Goal: Ask a question

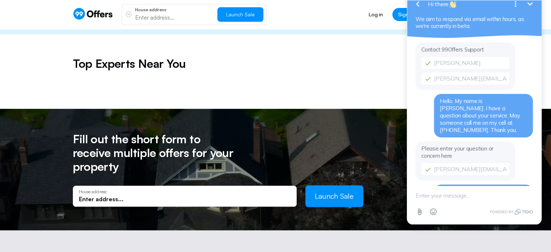
scroll to position [37, 0]
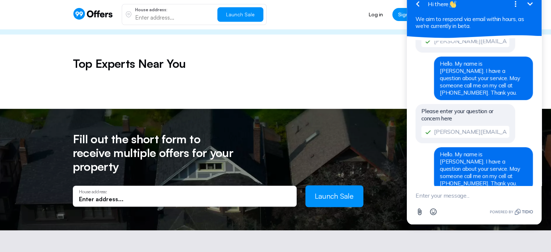
click at [430, 198] on textarea "New message" at bounding box center [473, 195] width 117 height 19
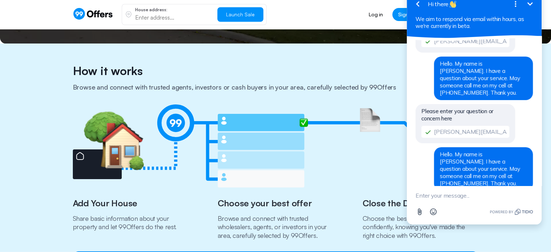
click at [428, 195] on textarea "New message" at bounding box center [473, 195] width 117 height 19
type textarea "I"
type textarea "P"
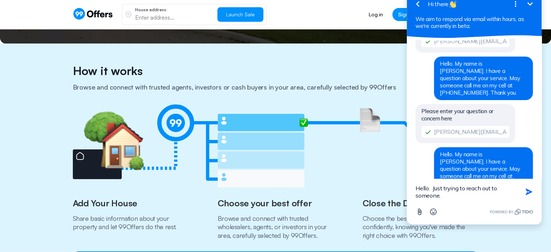
type textarea "Hello. Just trying to reach out to someone."
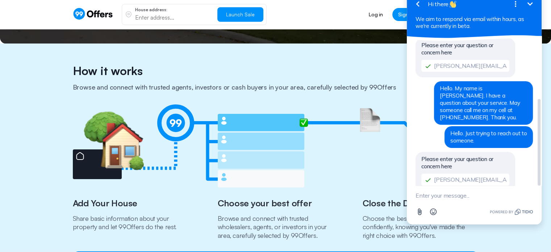
click at [446, 155] on span "Please enter your question or concern here" at bounding box center [457, 162] width 72 height 14
click at [458, 155] on span "Please enter your question or concern here" at bounding box center [457, 162] width 72 height 14
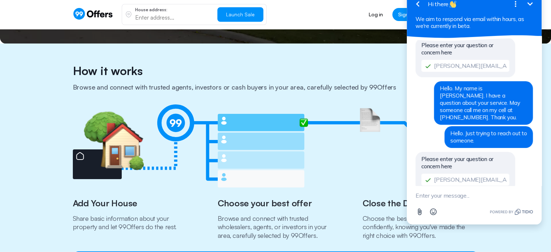
click at [431, 195] on textarea "New message" at bounding box center [473, 195] width 117 height 19
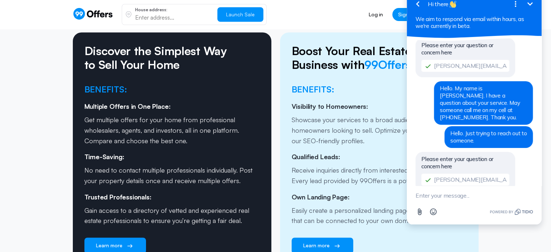
scroll to position [1195, 0]
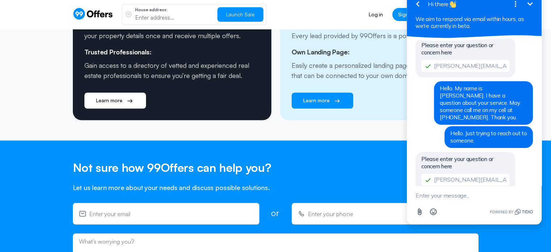
click at [95, 92] on link "Learn more" at bounding box center [115, 100] width 62 height 16
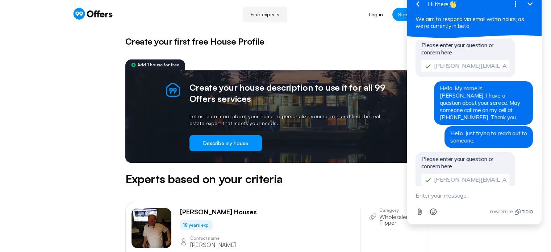
click at [87, 10] on icon at bounding box center [93, 14] width 40 height 12
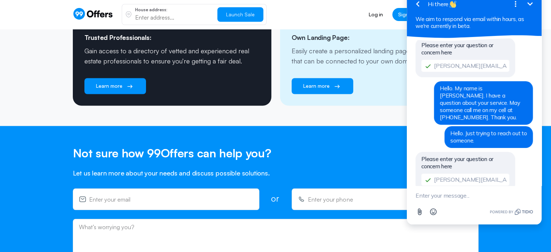
scroll to position [1267, 0]
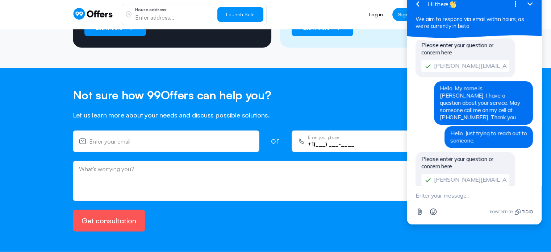
click at [326, 139] on input "+1(___) ___-____" at bounding box center [390, 143] width 164 height 8
type input "[PHONE_NUMBER]"
click at [152, 165] on textarea at bounding box center [275, 179] width 393 height 29
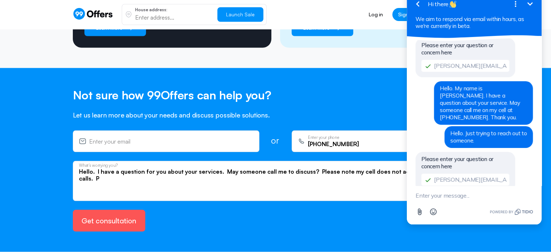
click at [528, 4] on icon "Minimize" at bounding box center [529, 3] width 5 height 3
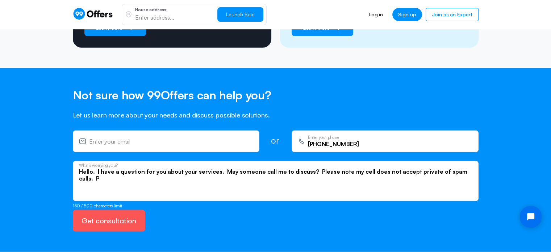
click at [82, 168] on textarea "Hello. I have a question for you about your services. May someone call me to di…" at bounding box center [275, 182] width 393 height 29
paste textarea "Please note that my cell phone does not accept private or spam"
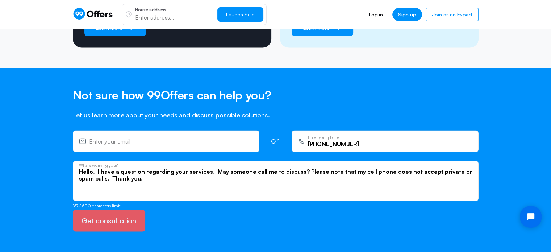
type textarea "Hello. I have a question regarding your services. May someone call me to discus…"
click at [109, 209] on button "Get consultation" at bounding box center [109, 220] width 72 height 22
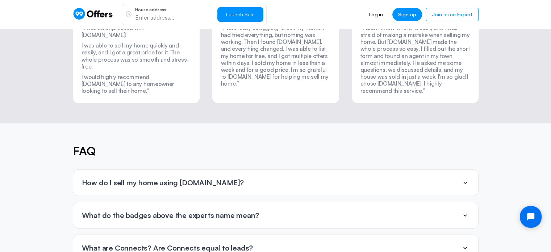
scroll to position [1665, 0]
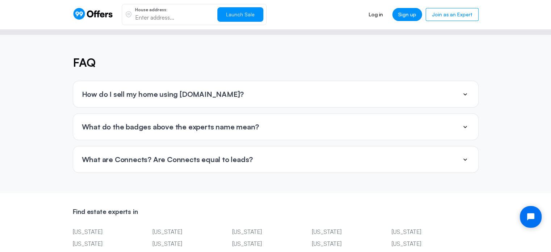
click at [180, 81] on div "How do I sell my home using [DOMAIN_NAME]?" at bounding box center [275, 94] width 405 height 26
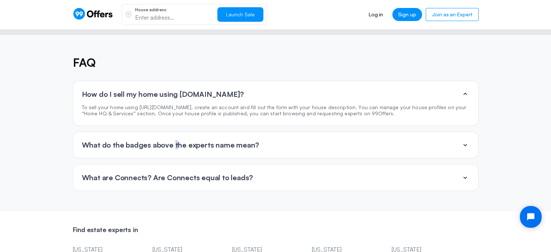
click at [174, 141] on p "What do the badges above the experts name mean?" at bounding box center [170, 145] width 177 height 8
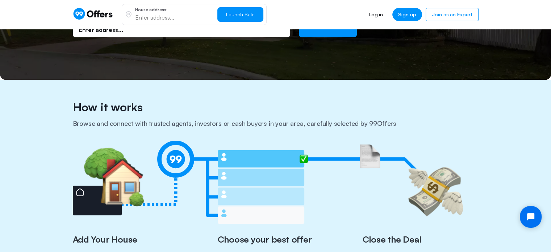
scroll to position [109, 0]
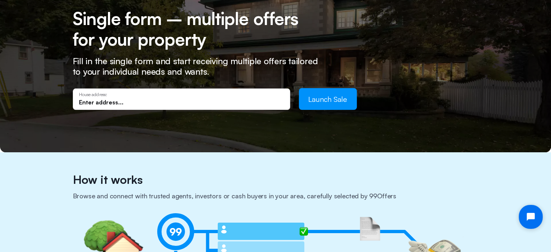
click at [535, 212] on icon "Open chat widget" at bounding box center [534, 216] width 11 height 11
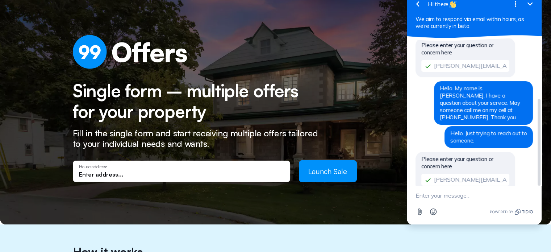
scroll to position [0, 0]
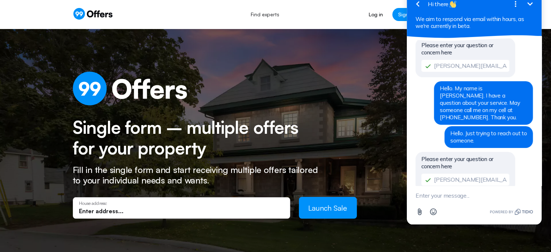
click at [417, 6] on icon "button" at bounding box center [417, 4] width 9 height 9
